Goal: Information Seeking & Learning: Find specific fact

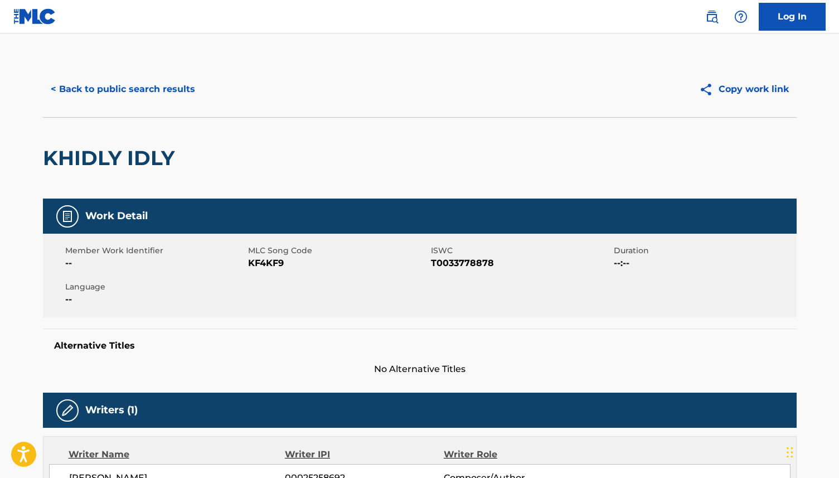
click at [62, 91] on button "< Back to public search results" at bounding box center [123, 89] width 160 height 28
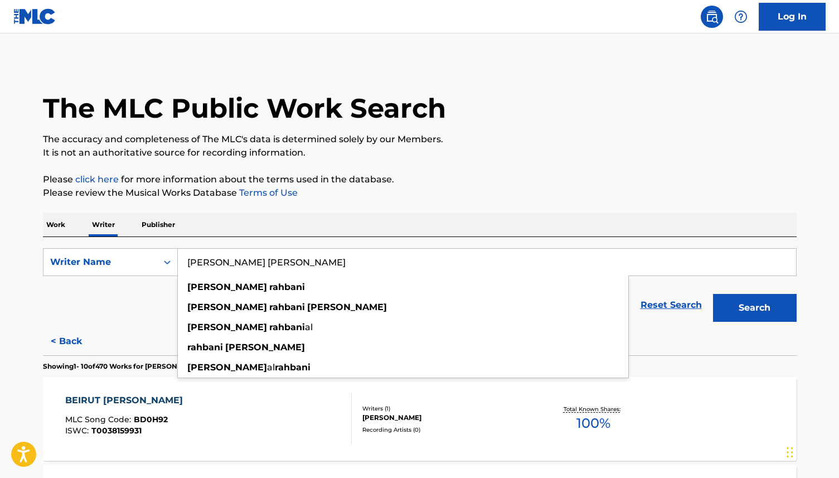
drag, startPoint x: 277, startPoint y: 265, endPoint x: 201, endPoint y: 249, distance: 77.0
click at [201, 249] on input "[PERSON_NAME] [PERSON_NAME]" at bounding box center [487, 262] width 618 height 27
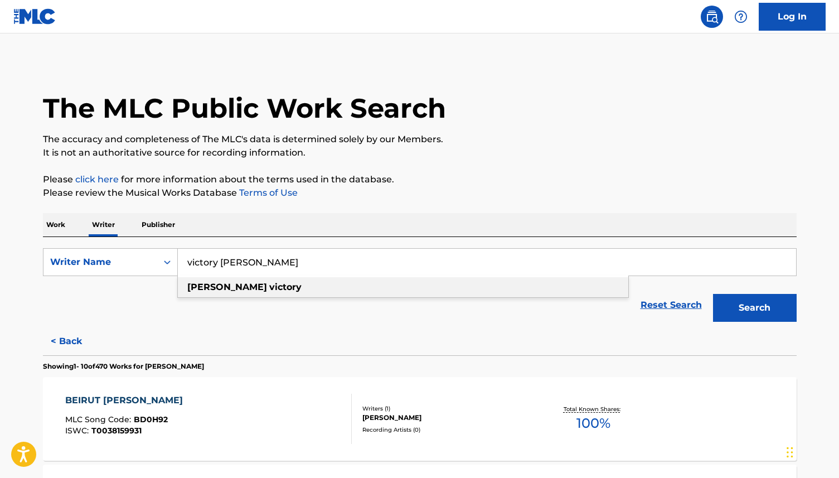
click at [269, 288] on strong "victory" at bounding box center [285, 287] width 32 height 11
type input "[PERSON_NAME]"
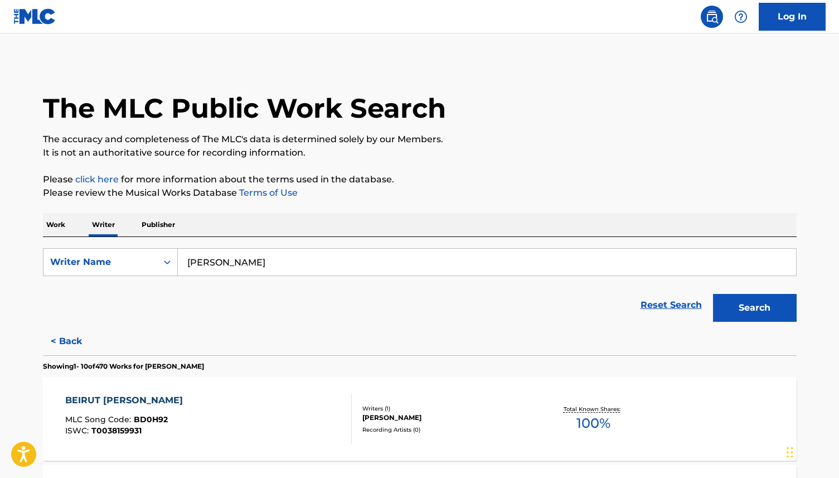
click at [60, 227] on p "Work" at bounding box center [56, 224] width 26 height 23
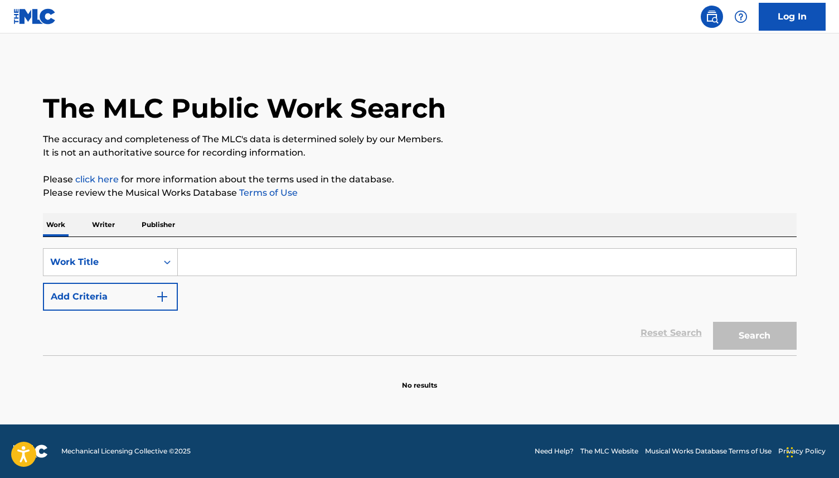
click at [209, 262] on input "Search Form" at bounding box center [487, 262] width 618 height 27
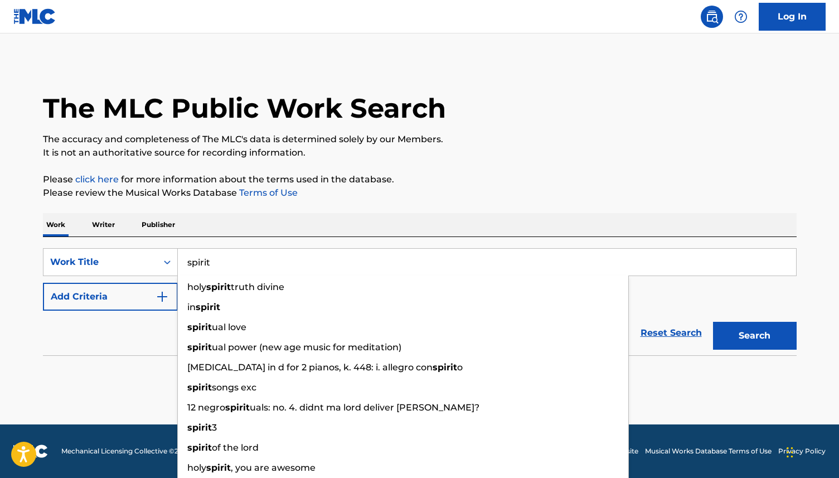
type input "spirit"
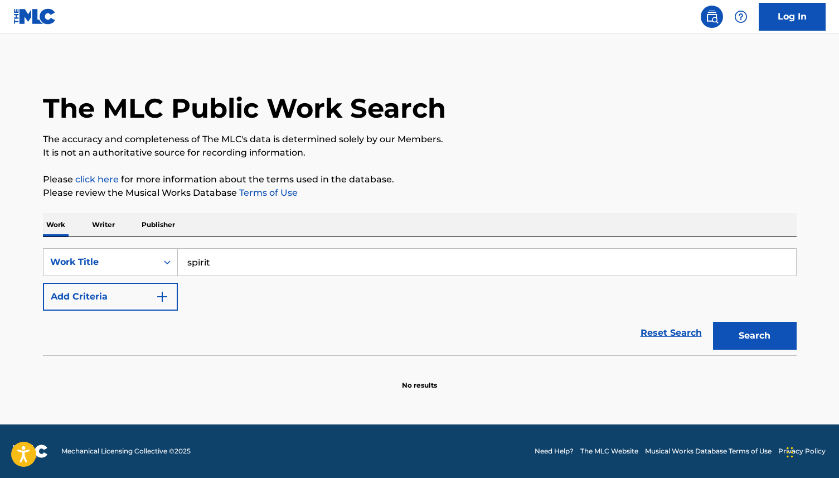
click at [752, 341] on button "Search" at bounding box center [755, 336] width 84 height 28
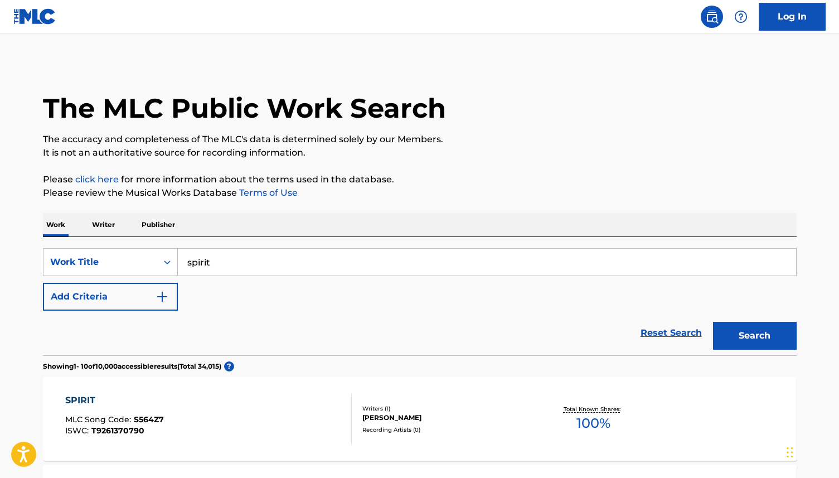
click at [105, 222] on p "Writer" at bounding box center [104, 224] width 30 height 23
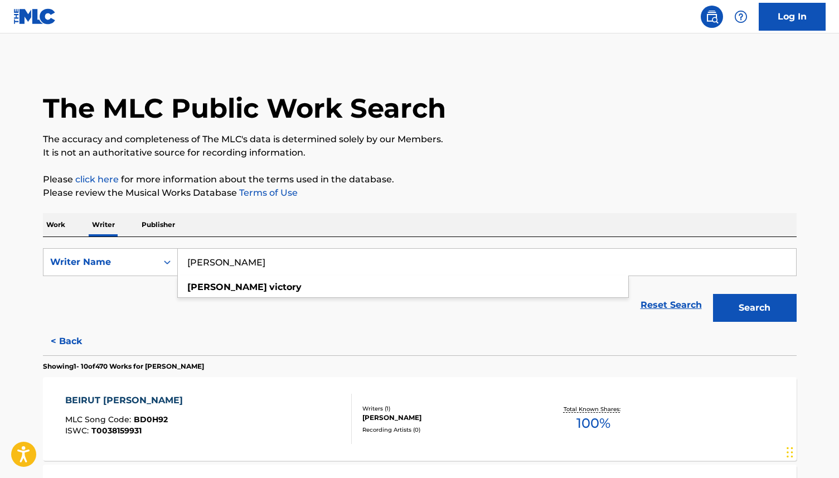
drag, startPoint x: 242, startPoint y: 262, endPoint x: 184, endPoint y: 254, distance: 58.6
click at [184, 254] on input "[PERSON_NAME]" at bounding box center [487, 262] width 618 height 27
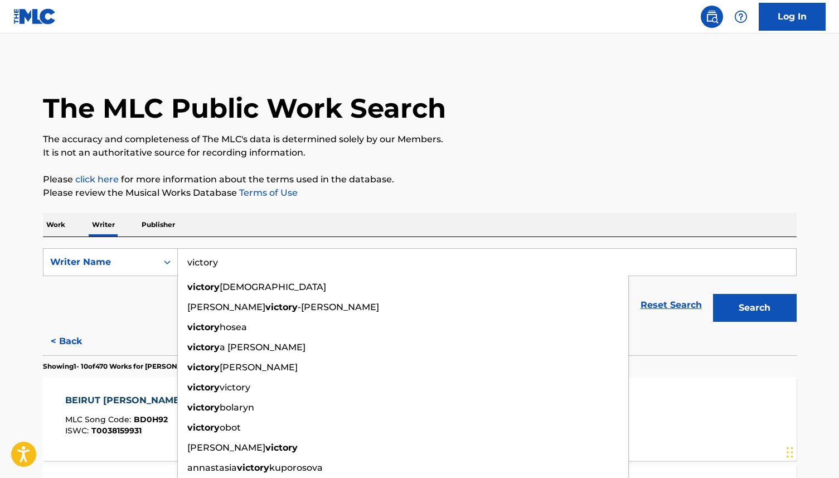
click at [236, 261] on input "victory" at bounding box center [487, 262] width 618 height 27
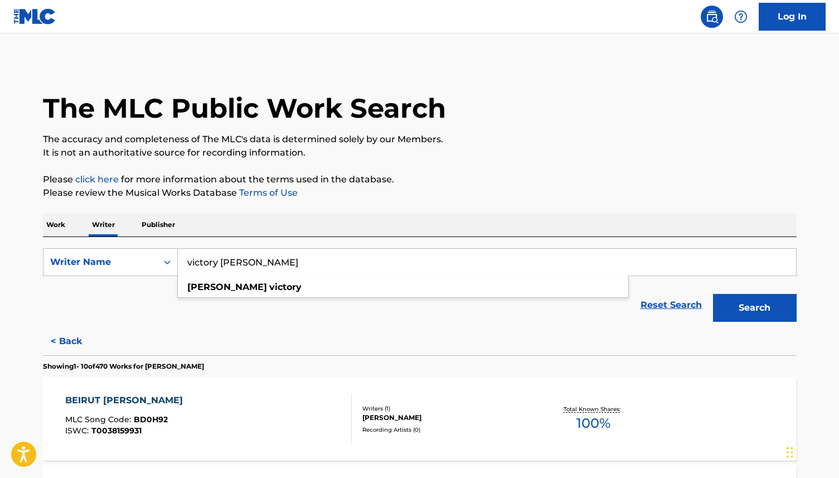
type input "victory [PERSON_NAME]"
click at [751, 313] on button "Search" at bounding box center [755, 308] width 84 height 28
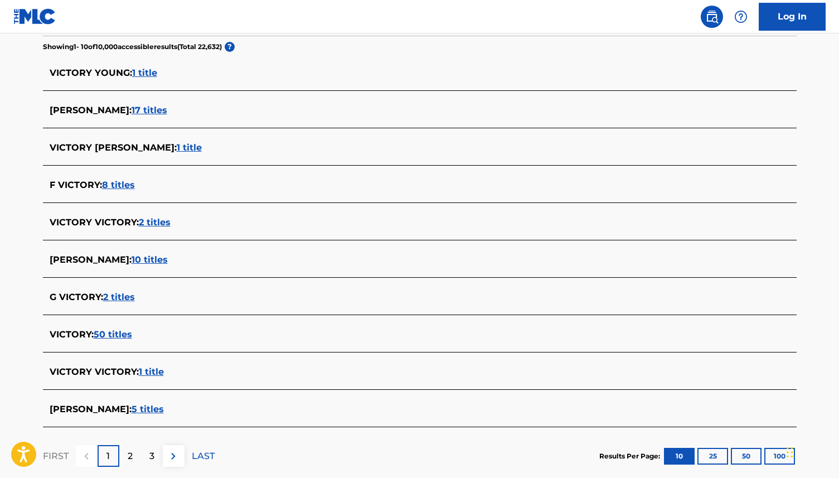
scroll to position [301, 0]
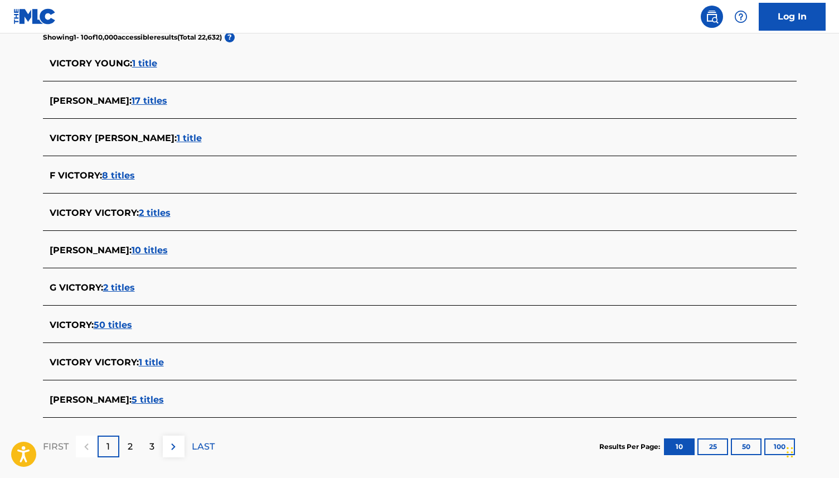
click at [176, 449] on img at bounding box center [173, 446] width 13 height 13
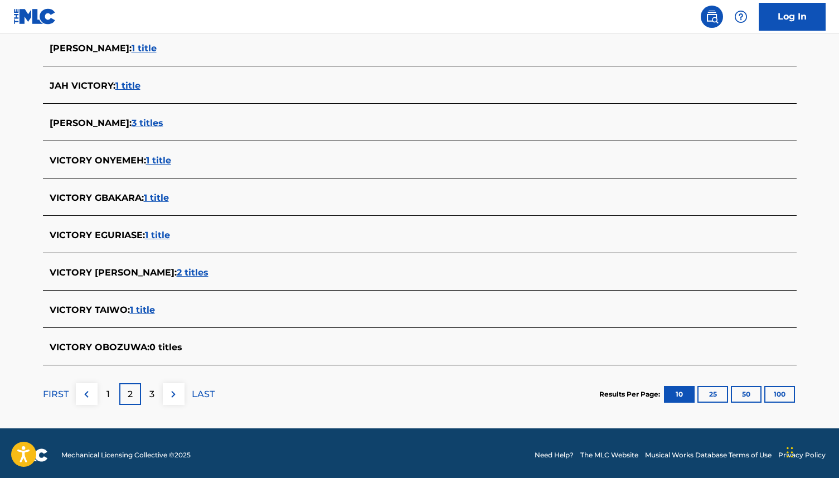
scroll to position [357, 0]
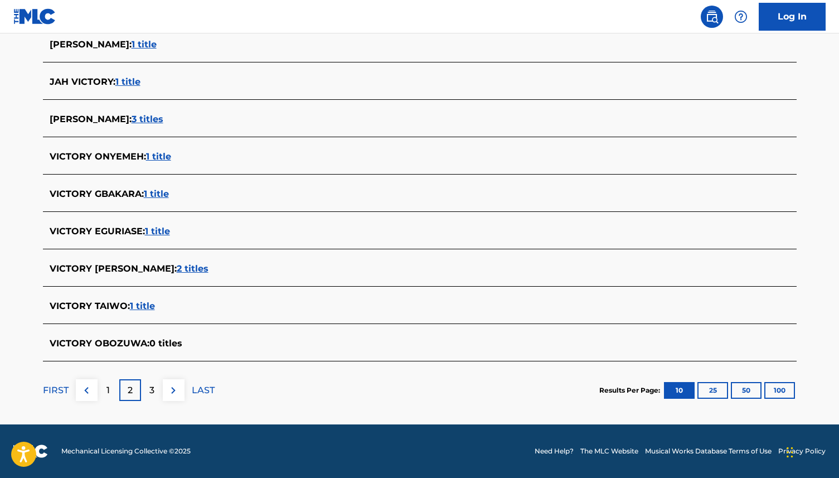
click at [174, 390] on img at bounding box center [173, 390] width 13 height 13
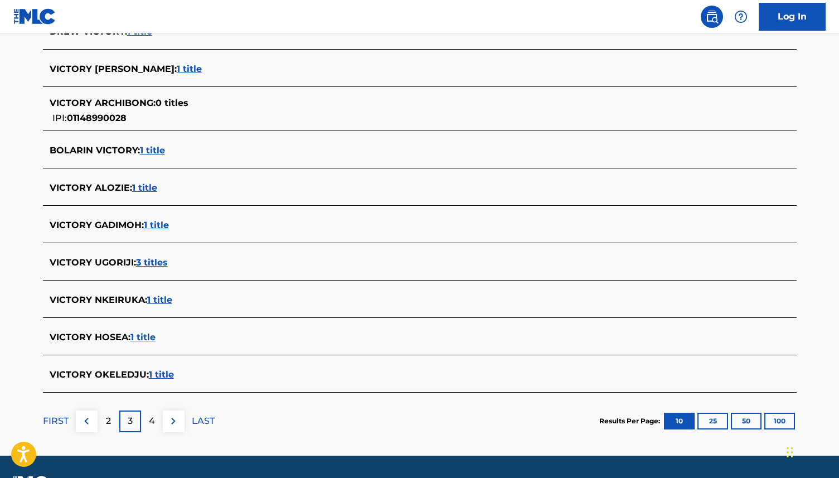
scroll to position [343, 0]
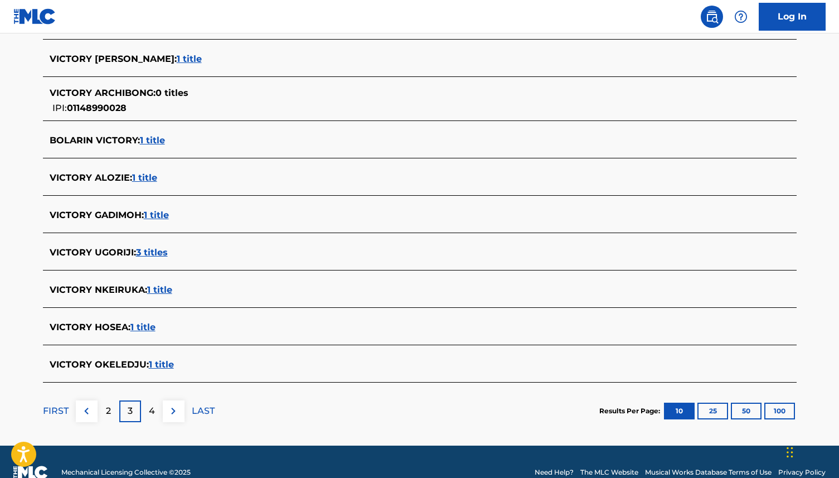
click at [85, 417] on button at bounding box center [87, 411] width 22 height 22
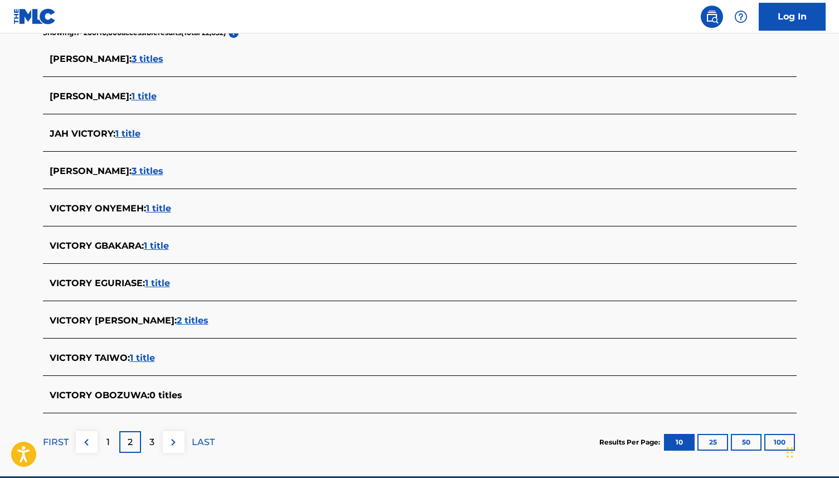
scroll to position [357, 0]
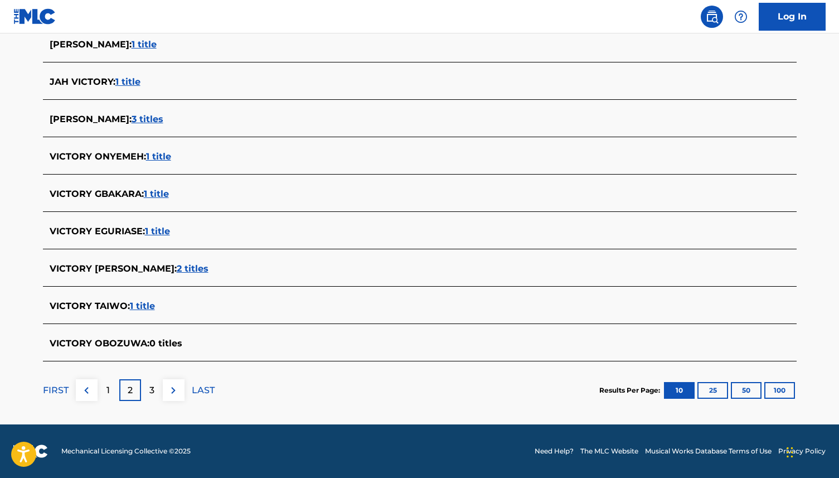
click at [89, 390] on img at bounding box center [86, 390] width 13 height 13
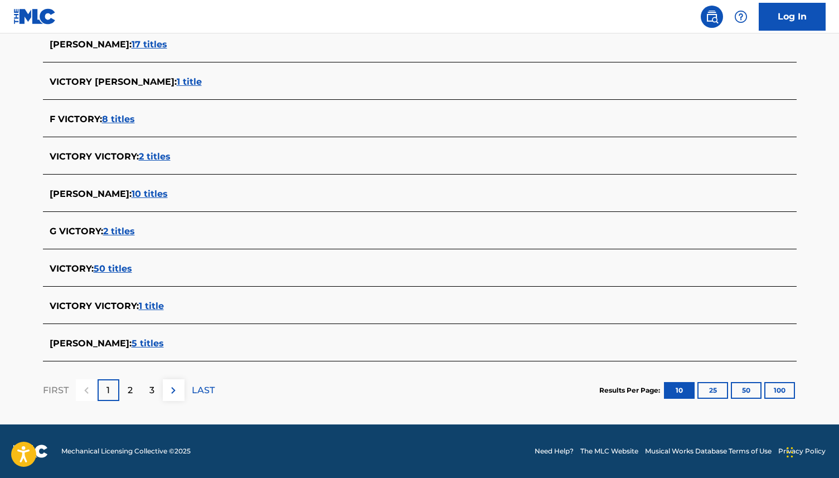
click at [164, 348] on span "5 titles" at bounding box center [148, 343] width 32 height 11
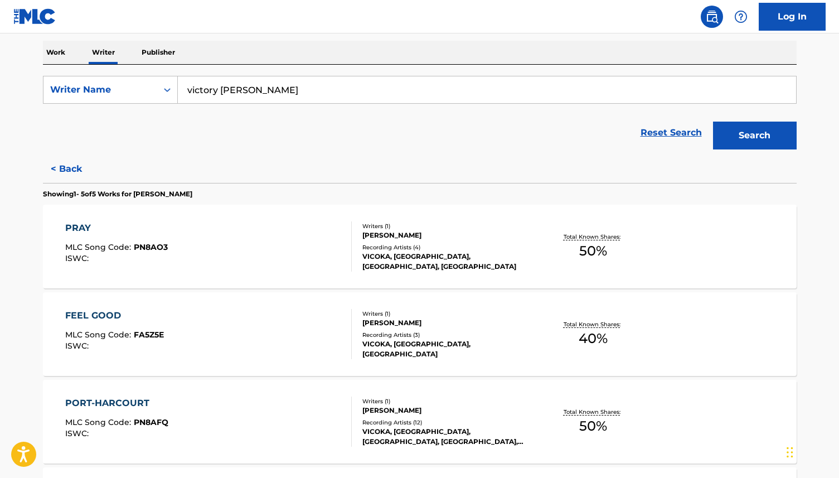
scroll to position [176, 0]
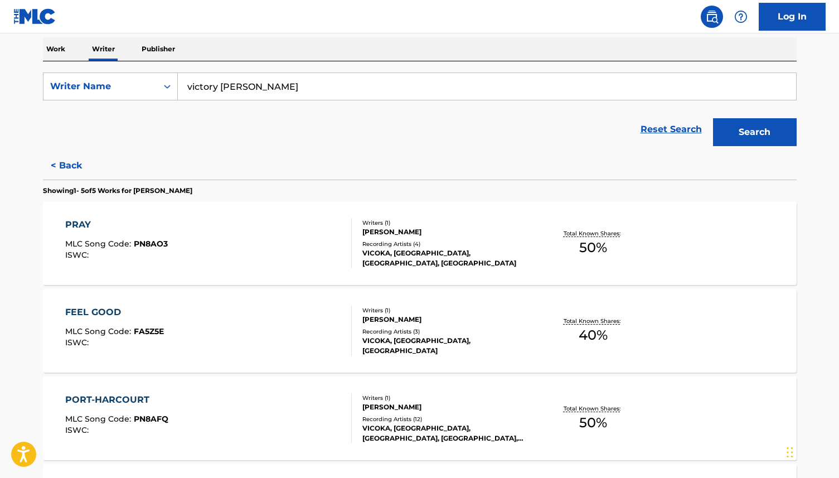
click at [90, 224] on div "PRAY" at bounding box center [116, 224] width 103 height 13
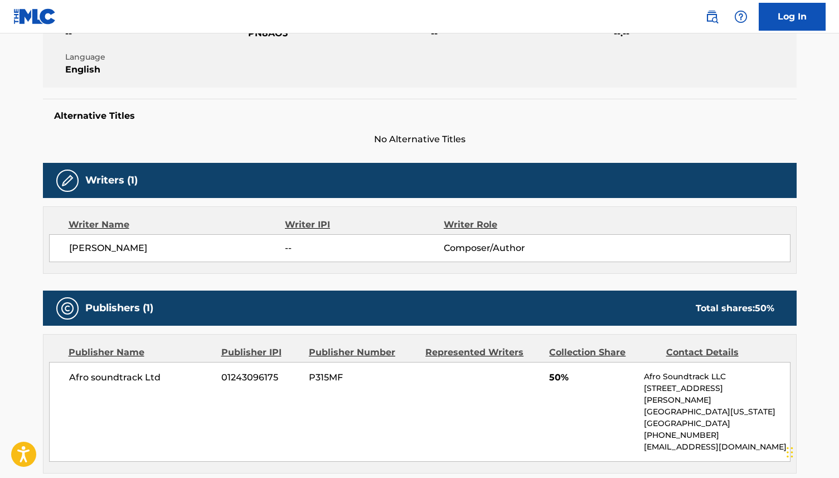
scroll to position [141, 0]
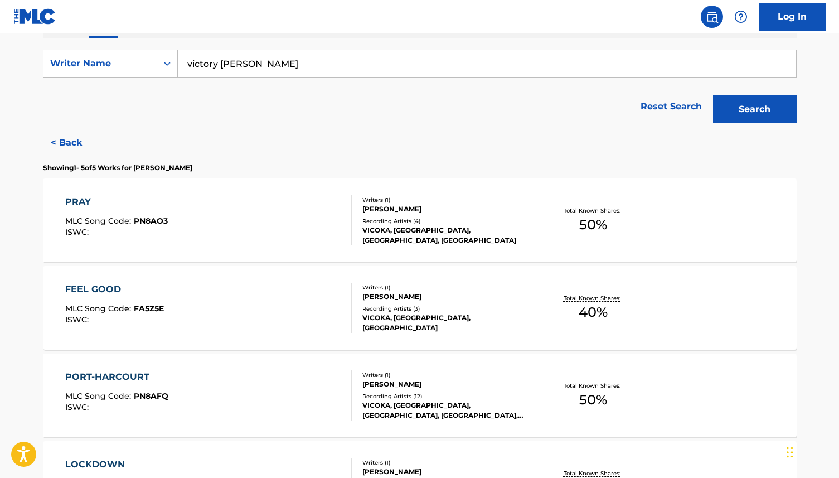
scroll to position [225, 0]
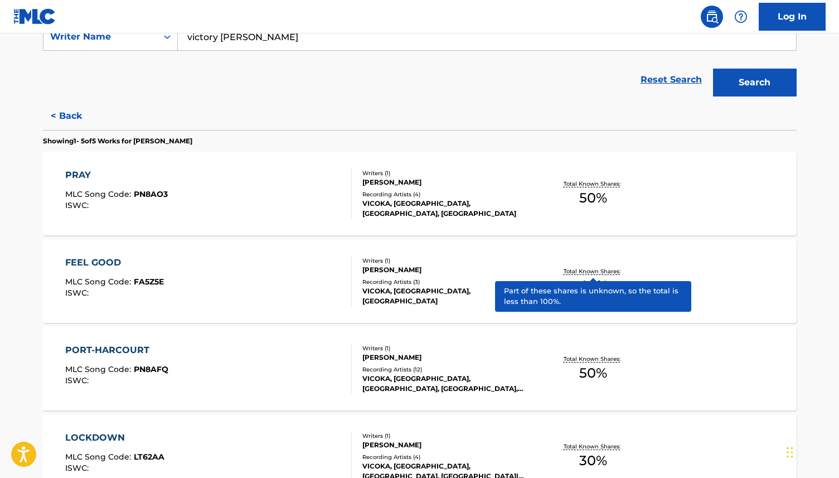
click at [589, 269] on p "Total Known Shares:" at bounding box center [594, 271] width 60 height 8
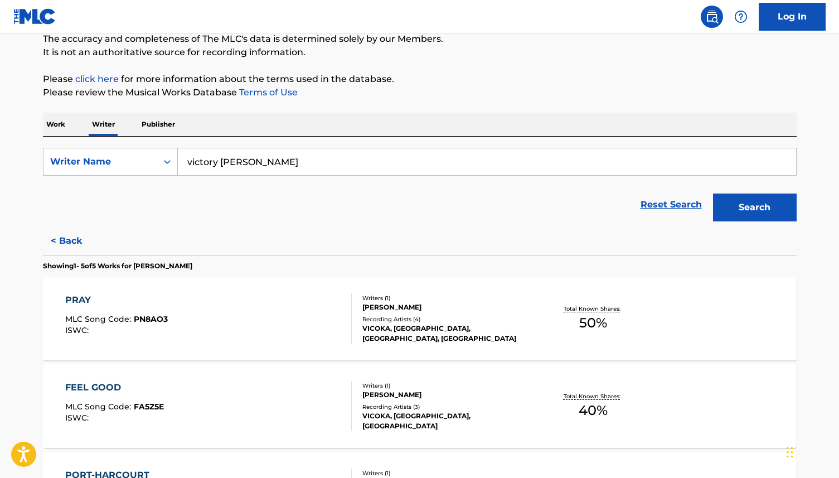
scroll to position [102, 0]
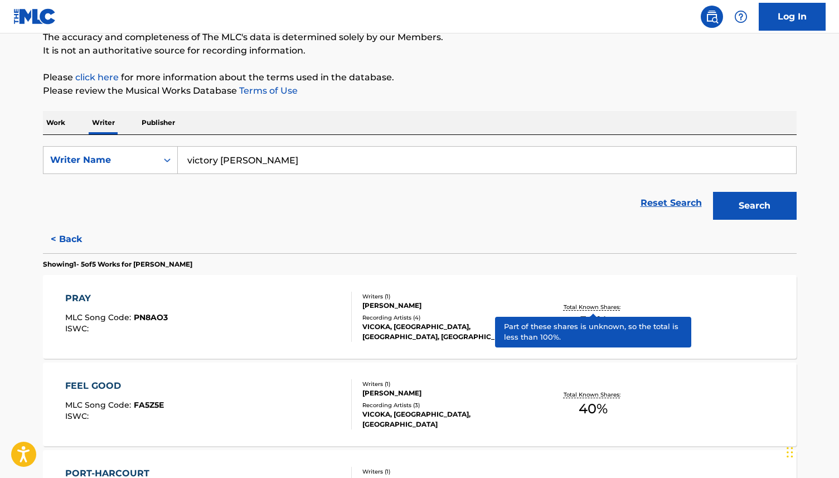
click at [592, 307] on p "Total Known Shares:" at bounding box center [594, 307] width 60 height 8
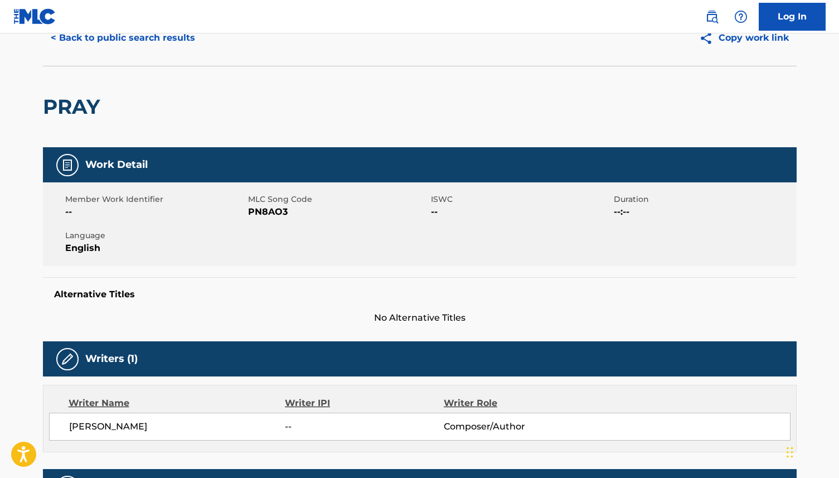
scroll to position [32, 0]
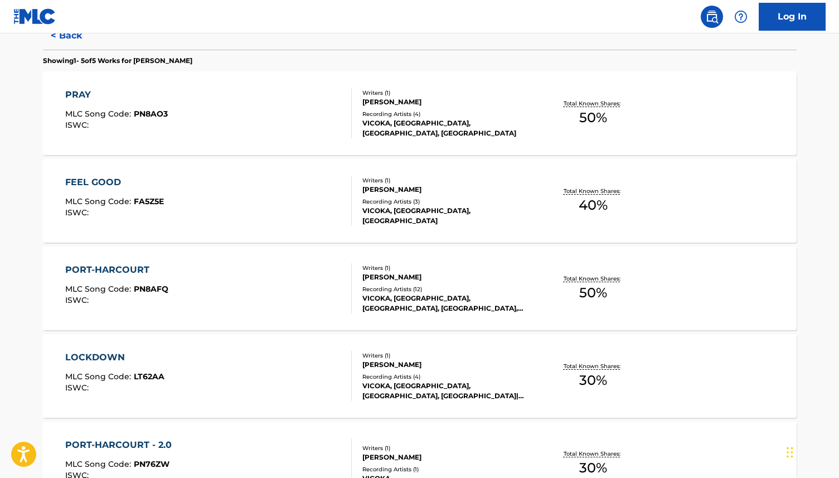
scroll to position [306, 0]
click at [108, 274] on div "PORT-HARCOURT" at bounding box center [116, 269] width 103 height 13
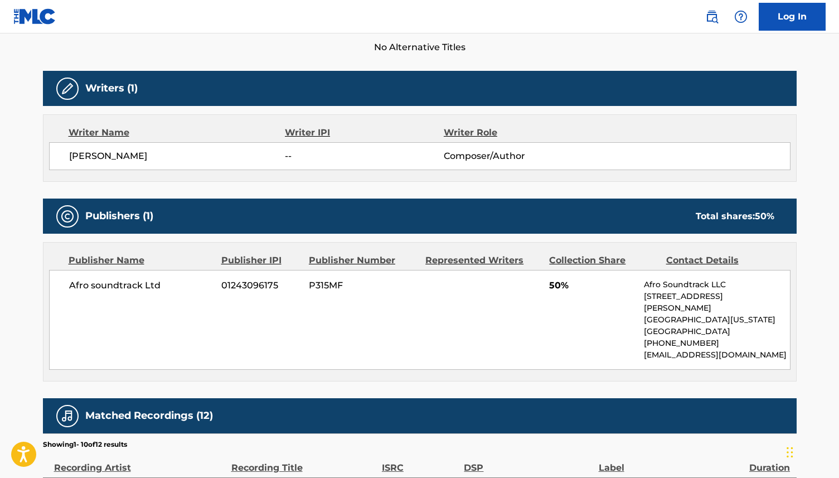
scroll to position [96, 0]
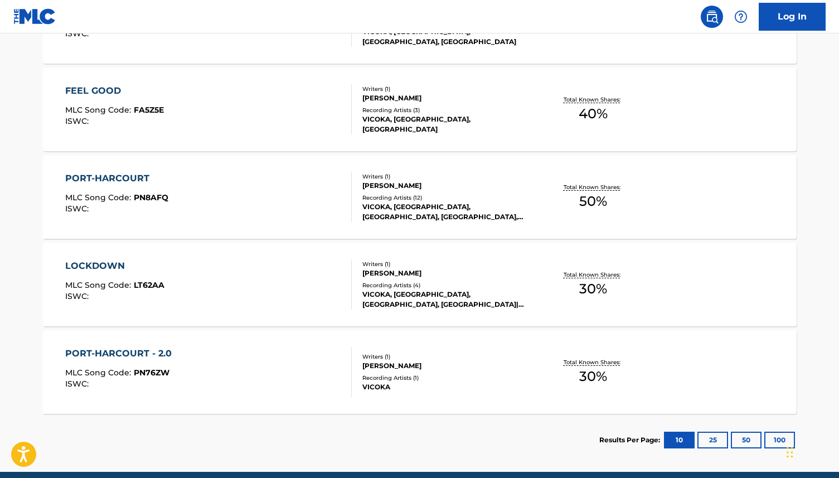
scroll to position [444, 0]
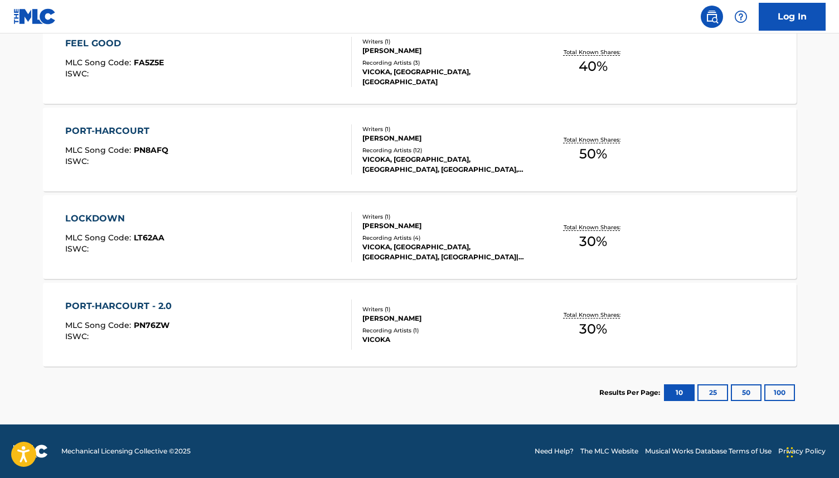
click at [96, 215] on div "LOCKDOWN" at bounding box center [114, 218] width 99 height 13
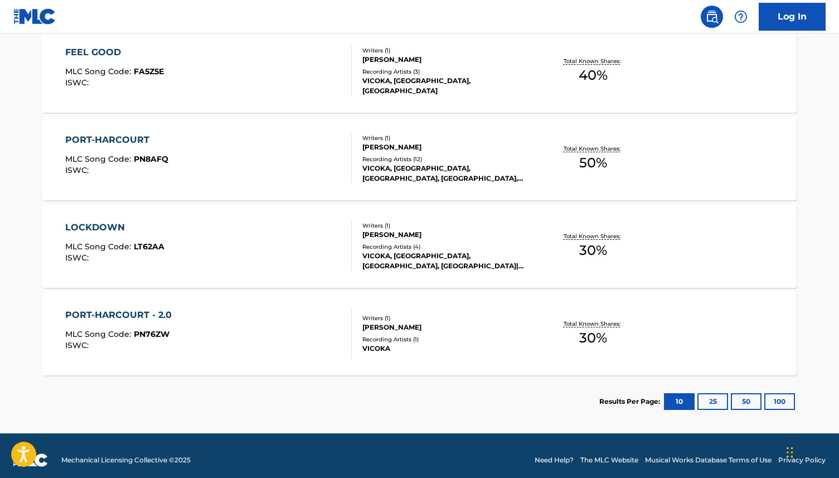
scroll to position [444, 0]
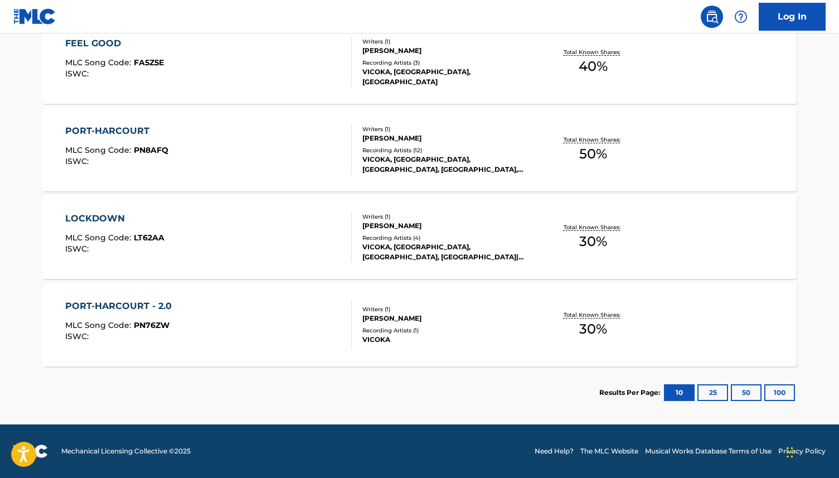
click at [103, 306] on div "PORT-HARCOURT - 2.0" at bounding box center [121, 305] width 112 height 13
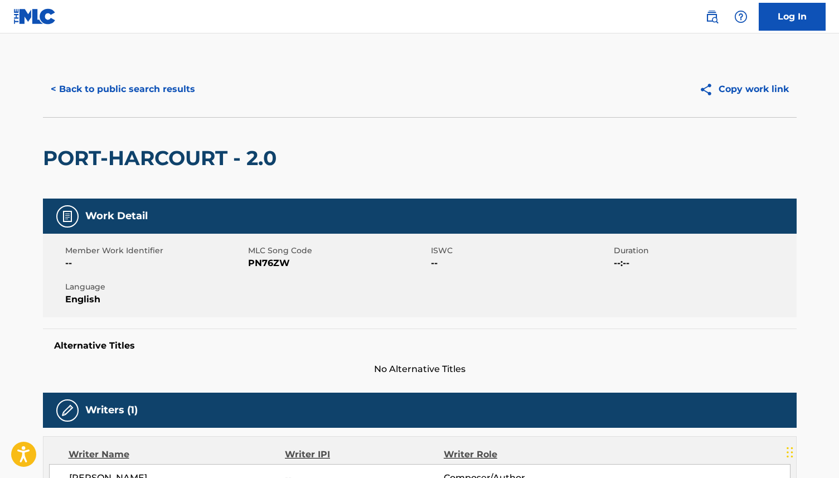
click at [105, 88] on button "< Back to public search results" at bounding box center [123, 89] width 160 height 28
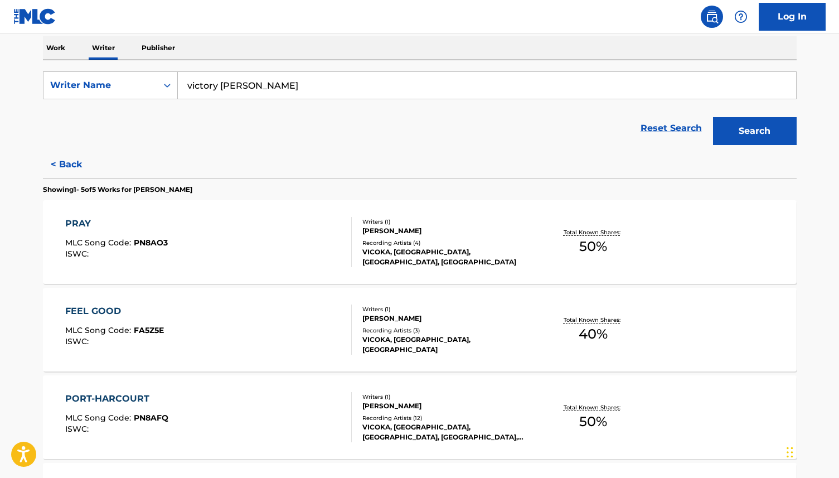
scroll to position [173, 0]
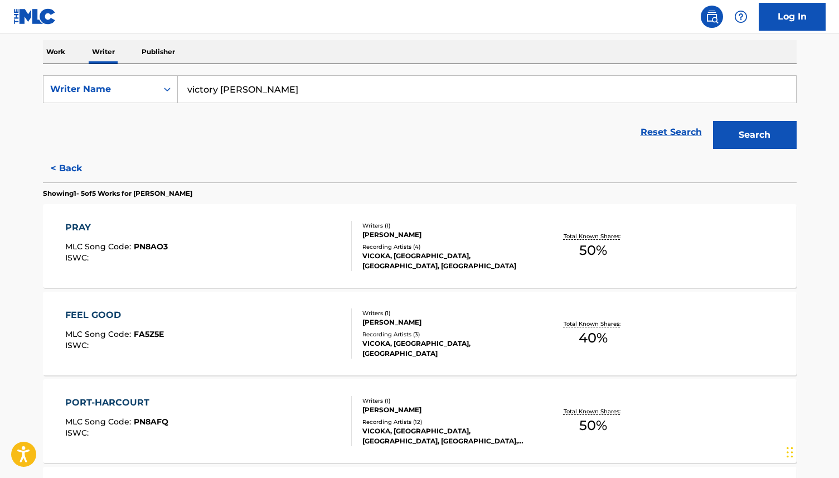
click at [137, 245] on span "PN8AO3" at bounding box center [151, 246] width 34 height 10
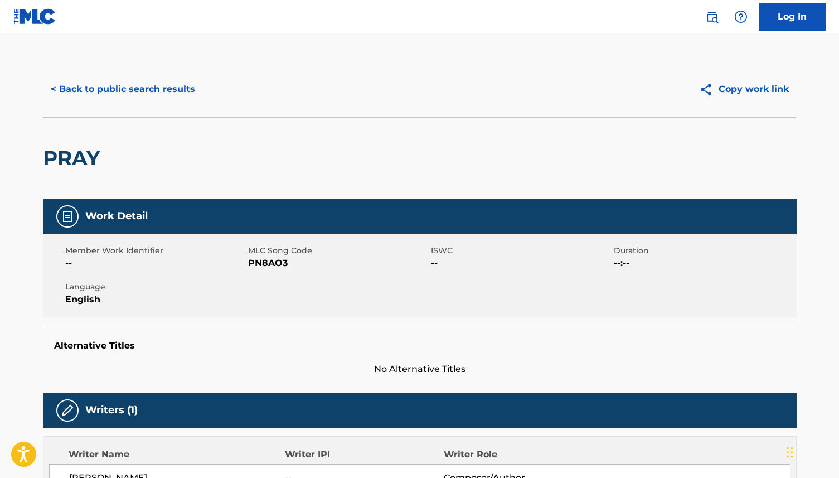
click at [53, 86] on button "< Back to public search results" at bounding box center [123, 89] width 160 height 28
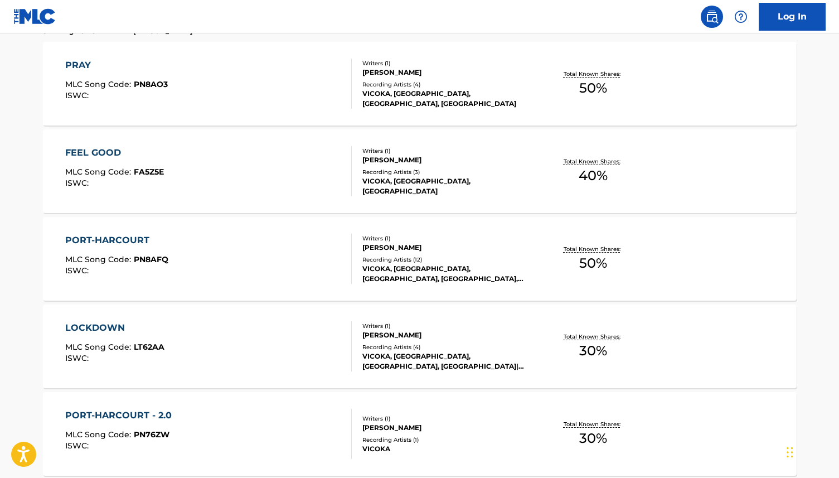
scroll to position [444, 0]
